Goal: Check status

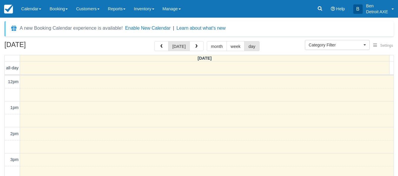
select select
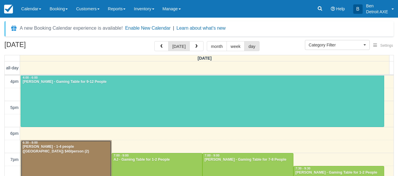
click at [55, 157] on div at bounding box center [66, 160] width 90 height 39
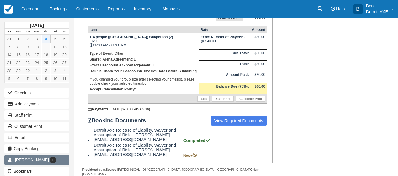
scroll to position [111, 0]
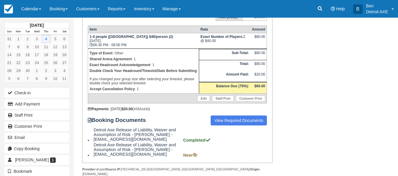
click at [301, 88] on div "Booking Invoice: Detroit Axe, The Corner & Darts Detroit SHARED   Pending Reser…" at bounding box center [223, 66] width 298 height 247
click at [19, 13] on link "Calendar" at bounding box center [31, 9] width 28 height 18
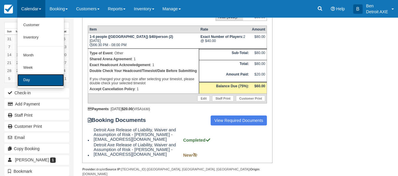
click at [40, 84] on link "Day" at bounding box center [40, 80] width 47 height 12
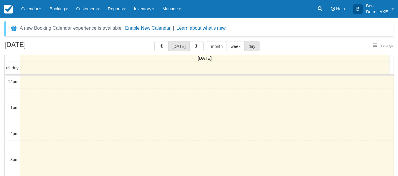
select select
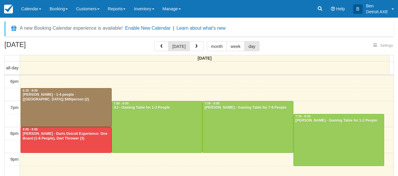
select select
